Goal: Information Seeking & Learning: Learn about a topic

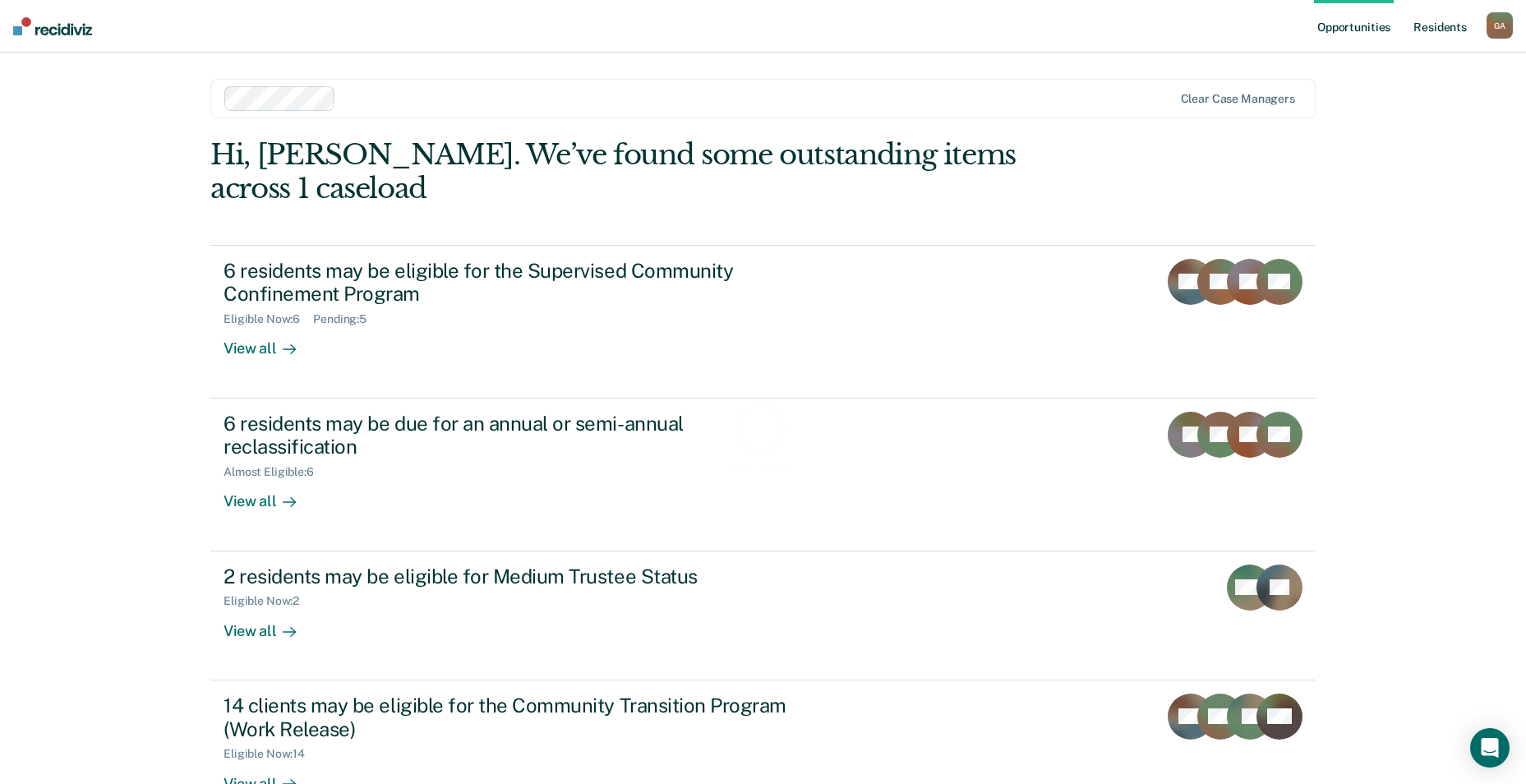
click at [1443, 33] on link "Resident s" at bounding box center [1440, 26] width 60 height 52
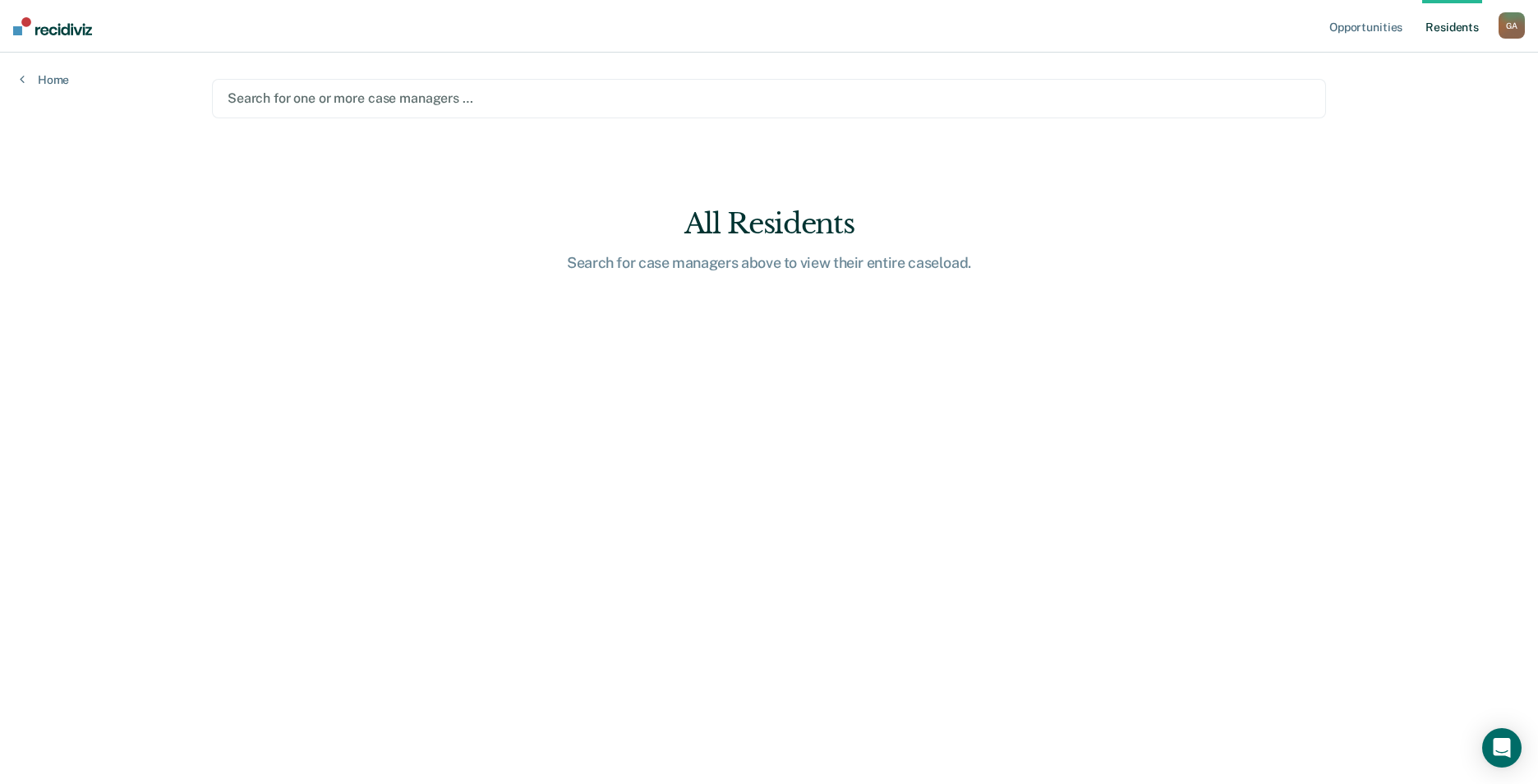
click at [315, 98] on div at bounding box center [769, 98] width 1083 height 19
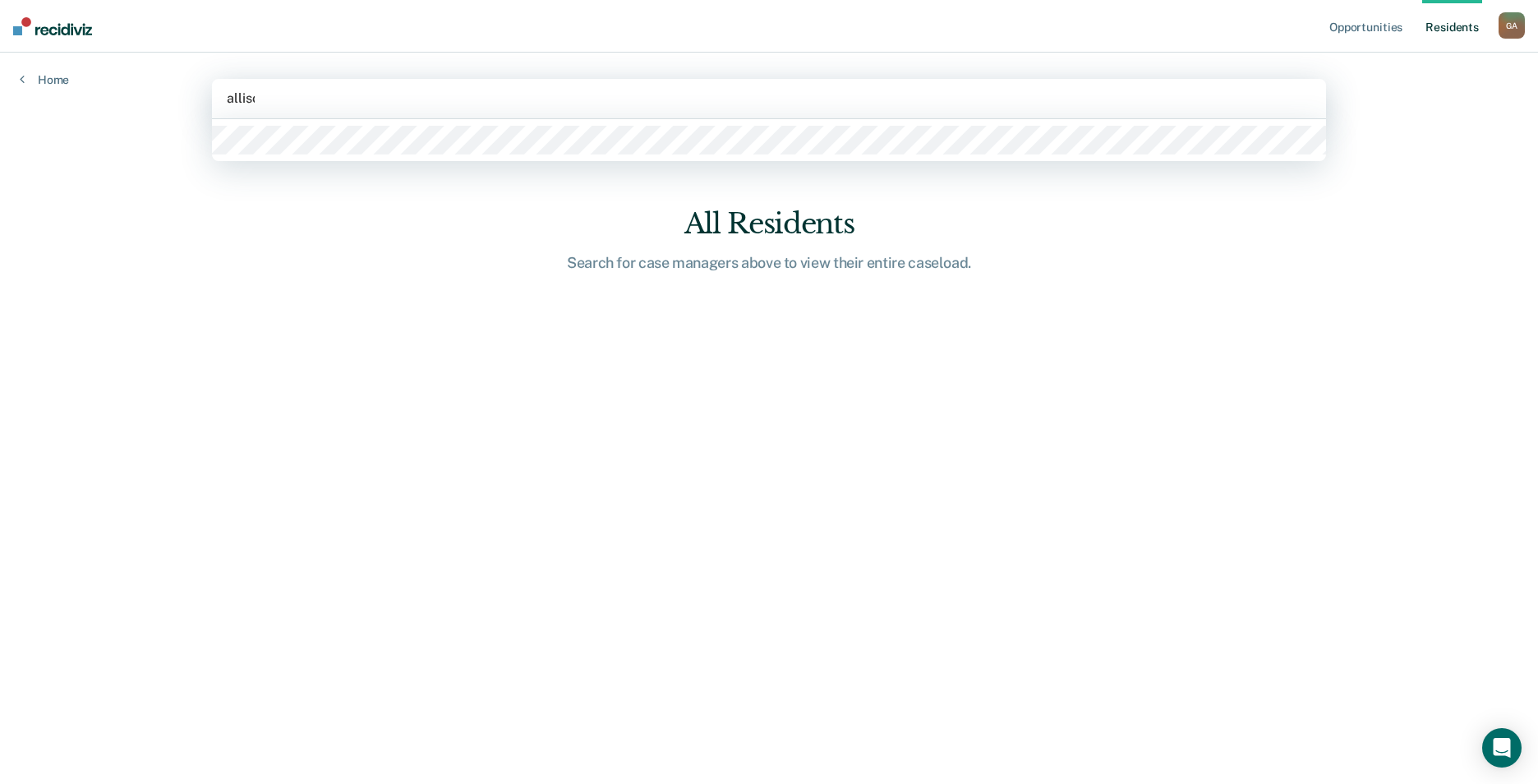
type input "[PERSON_NAME]"
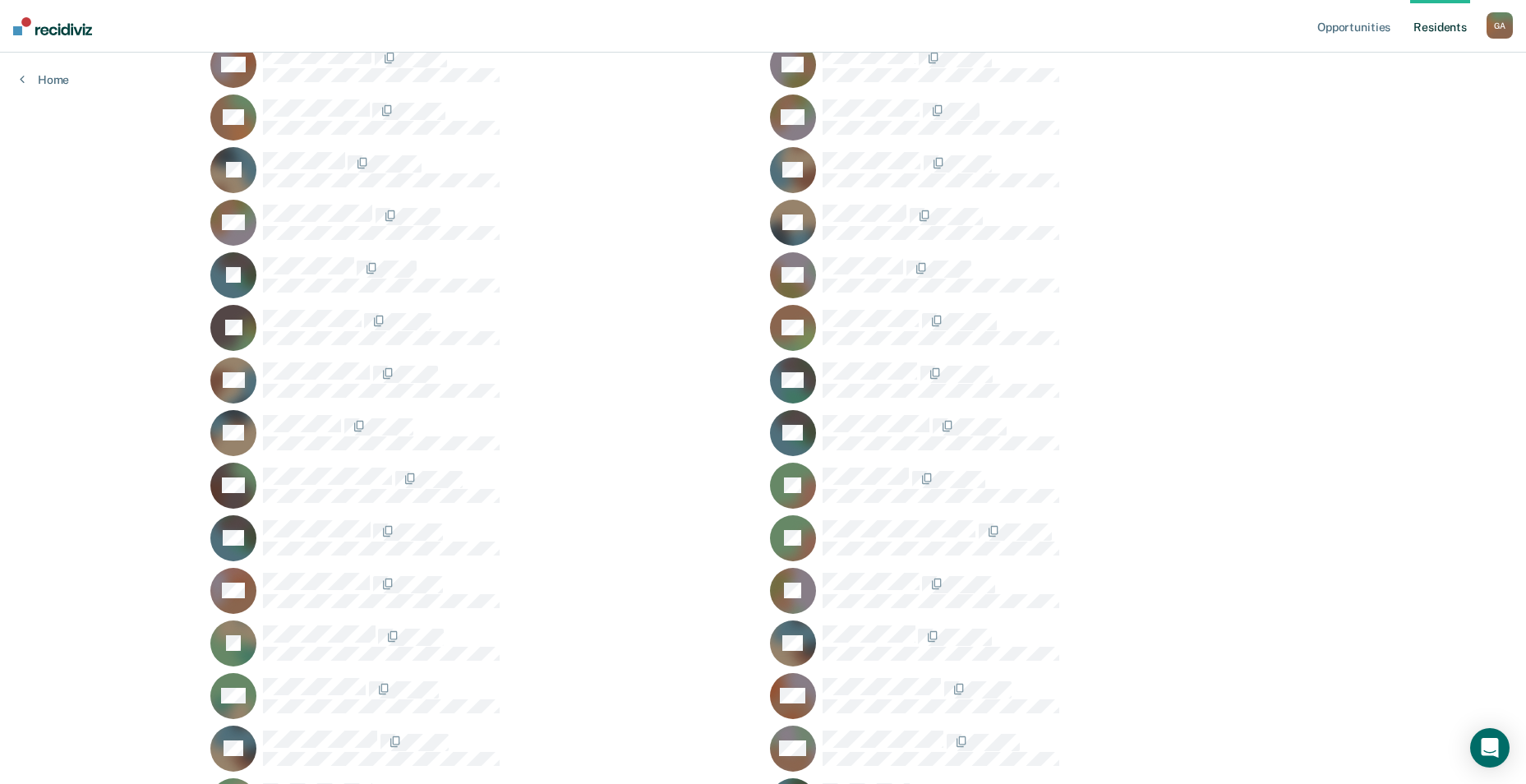
scroll to position [575, 0]
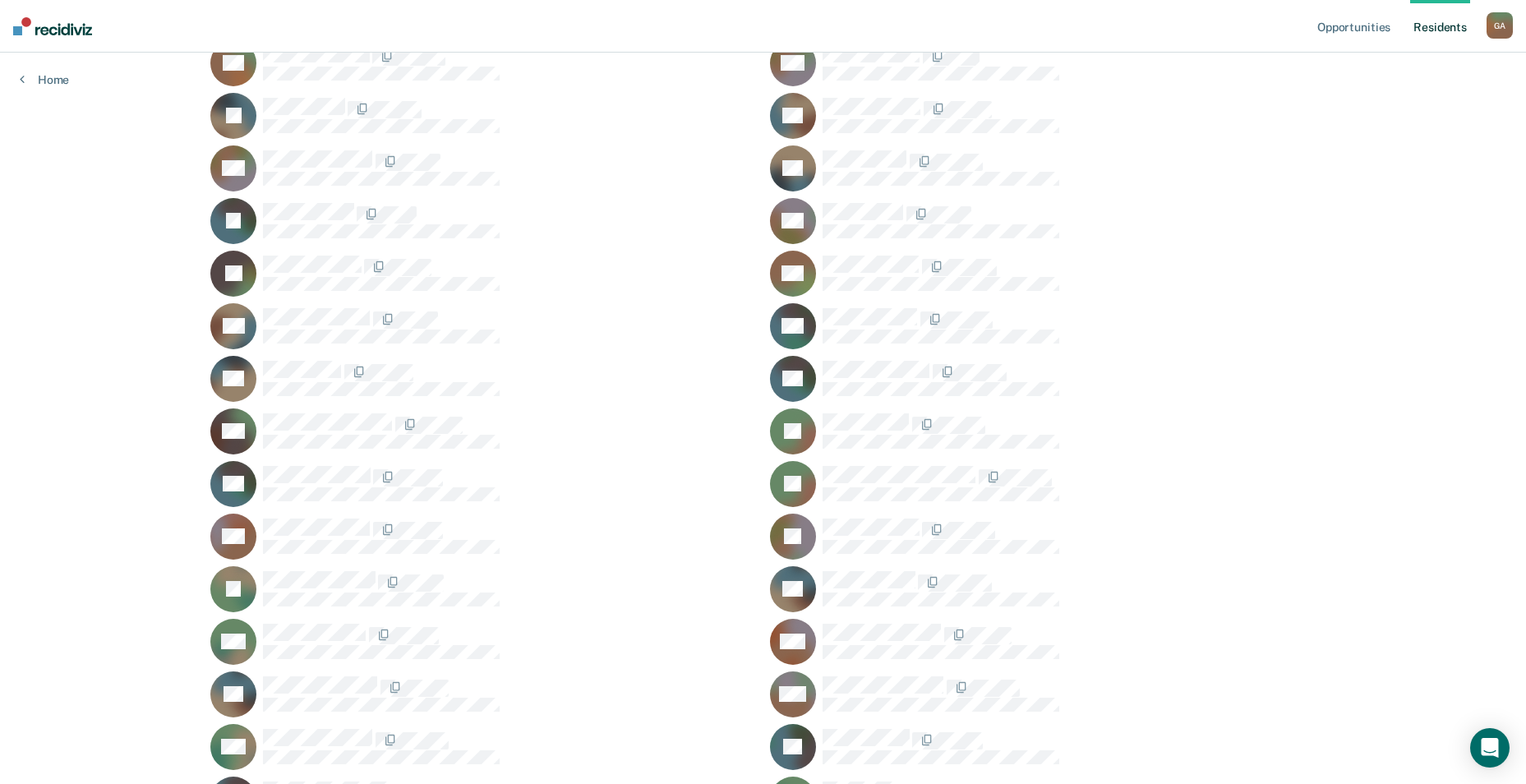
scroll to position [657, 0]
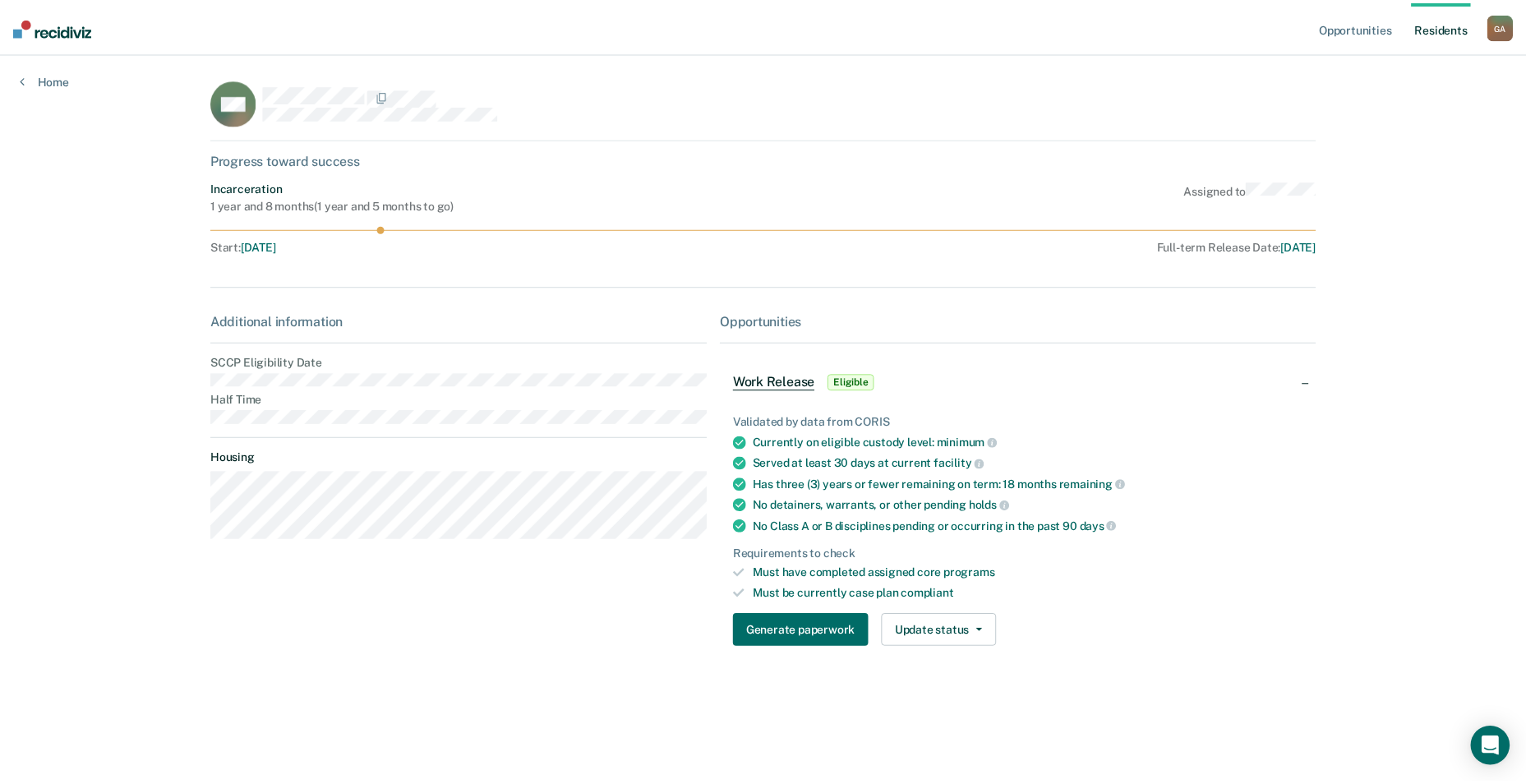
scroll to position [657, 0]
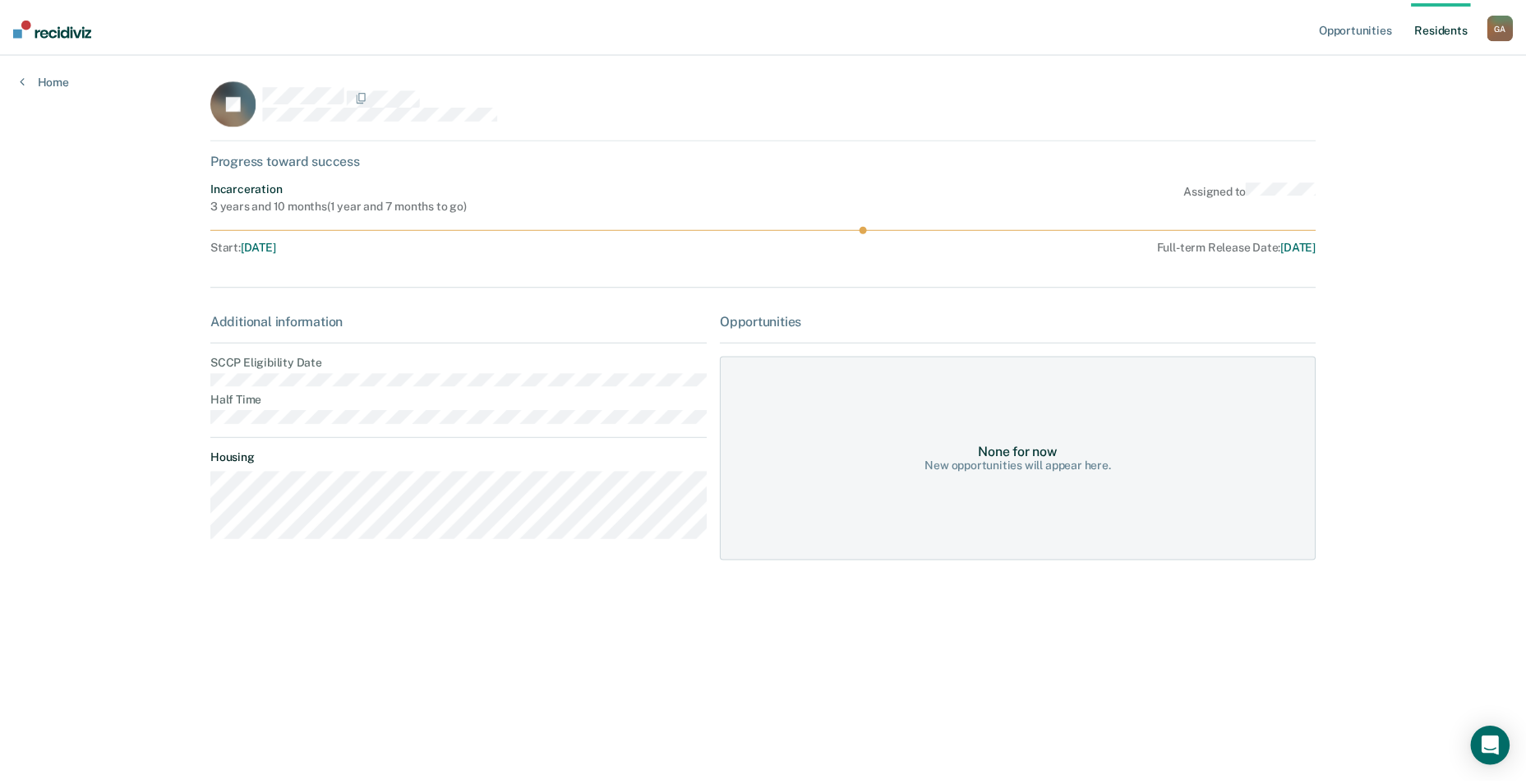
scroll to position [657, 0]
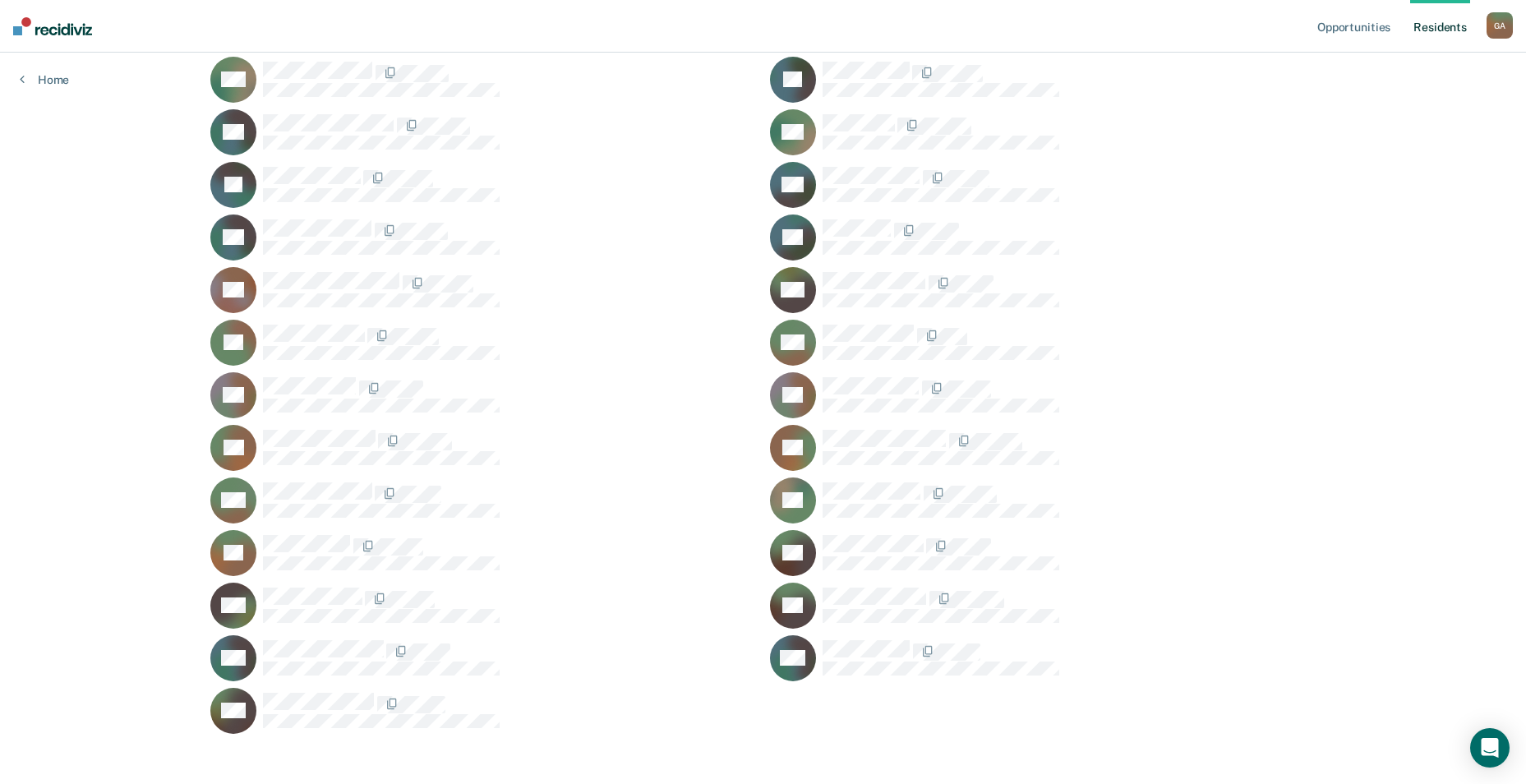
scroll to position [1309, 0]
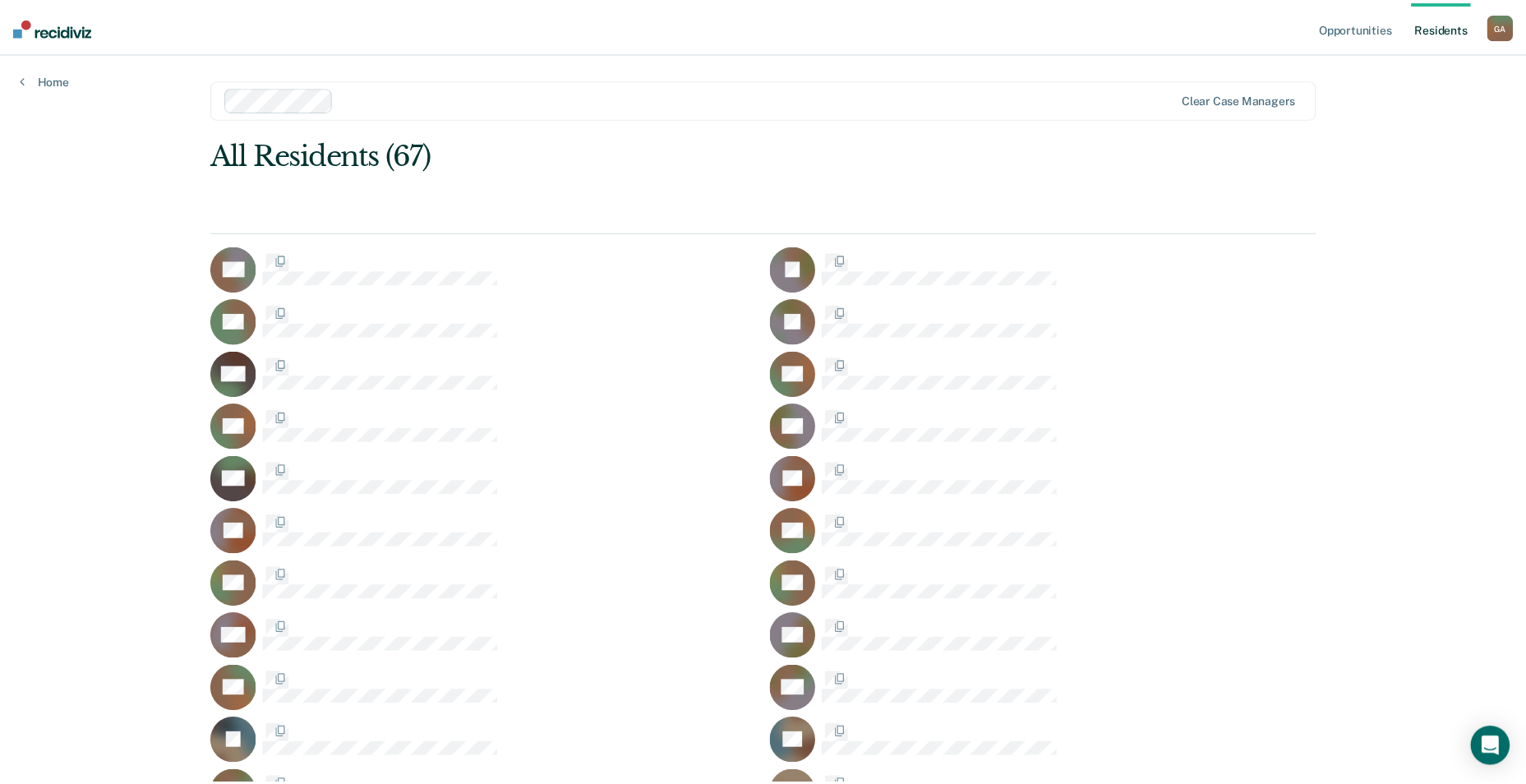
scroll to position [1309, 0]
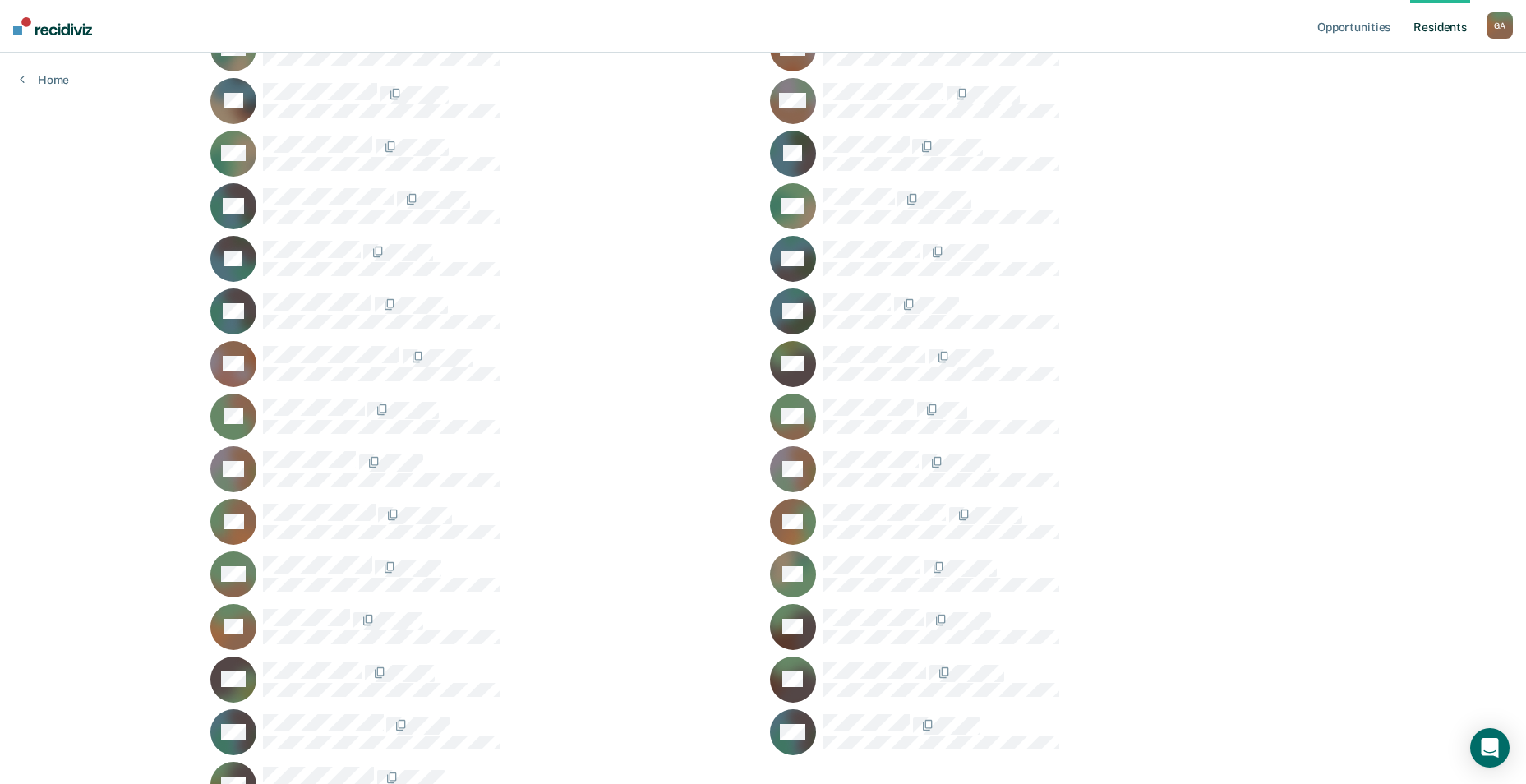
scroll to position [1144, 0]
